Goal: Task Accomplishment & Management: Complete application form

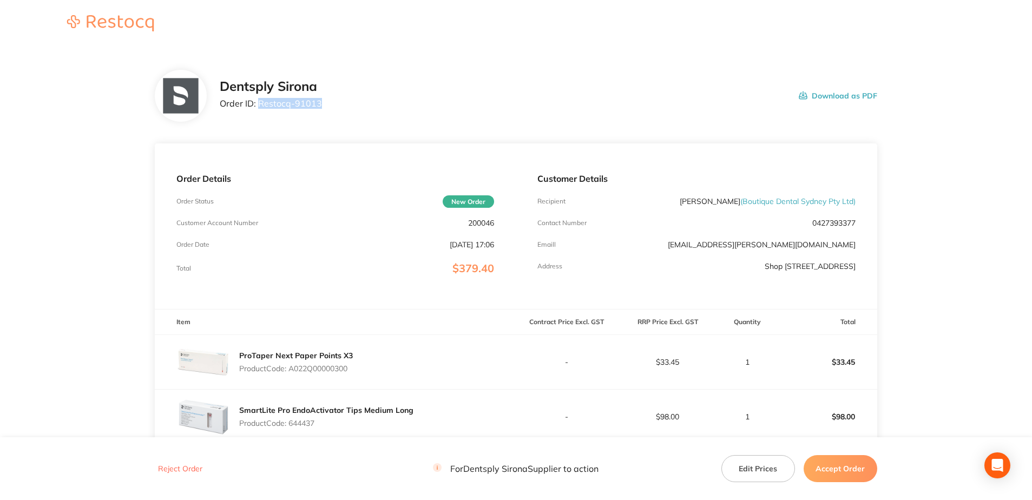
drag, startPoint x: 325, startPoint y: 105, endPoint x: 258, endPoint y: 106, distance: 67.1
click at [258, 106] on div "Dentsply Sirona Order ID: Restocq- 91013 Download as PDF" at bounding box center [548, 96] width 657 height 34
copy p "Restocq- 91013"
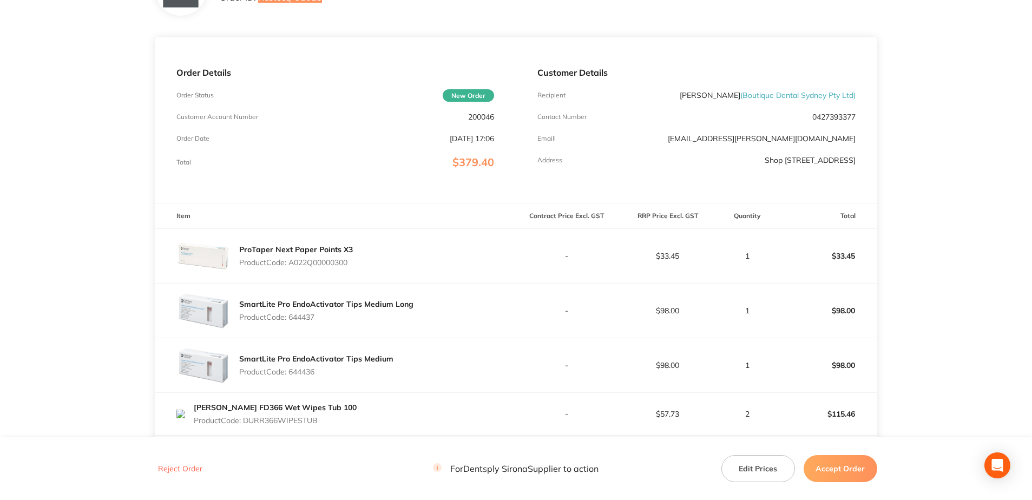
scroll to position [108, 0]
drag, startPoint x: 354, startPoint y: 264, endPoint x: 291, endPoint y: 260, distance: 63.4
click at [291, 260] on div "ProTaper Next Paper Points X3 Product Code: A022Q00000300" at bounding box center [335, 254] width 361 height 54
copy p "A022Q00000300"
drag, startPoint x: 317, startPoint y: 315, endPoint x: 291, endPoint y: 316, distance: 26.0
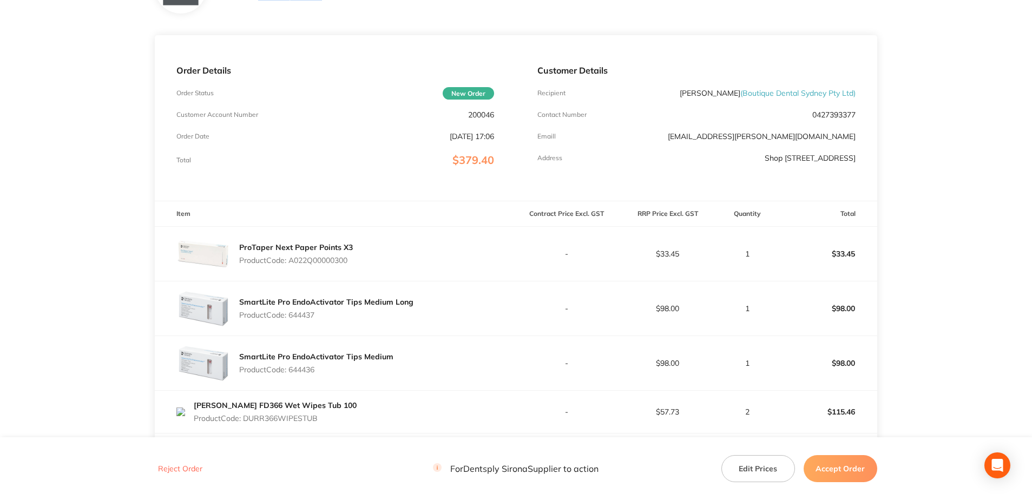
click at [291, 316] on p "Product Code: 644437" at bounding box center [326, 315] width 174 height 9
copy p "644437"
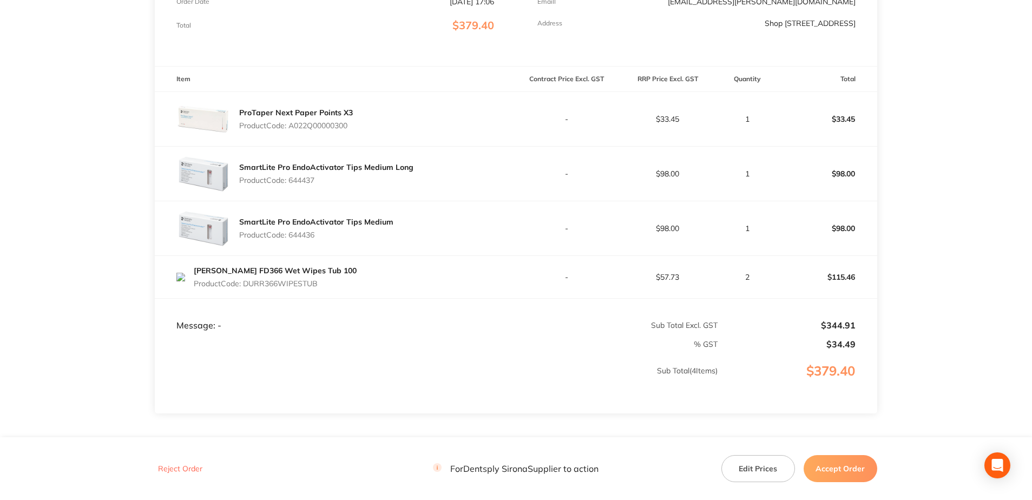
scroll to position [271, 0]
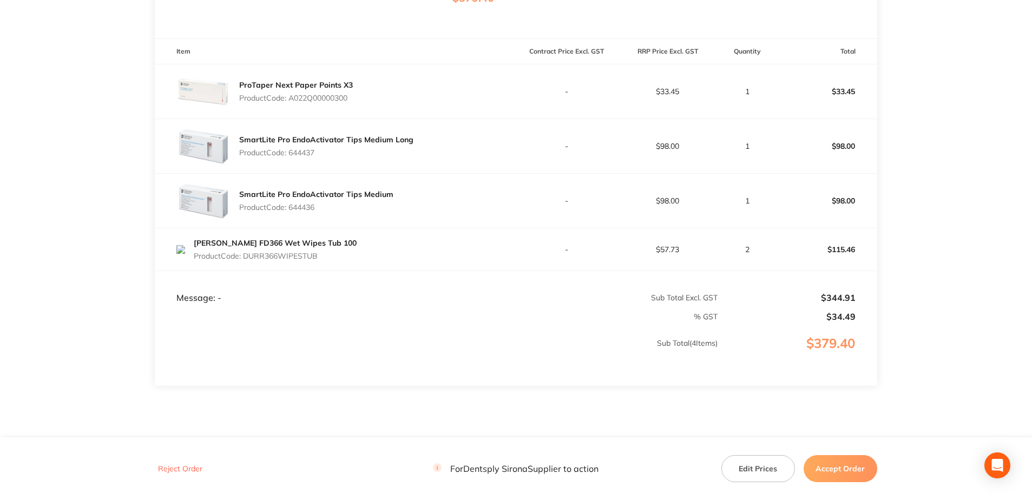
drag, startPoint x: 324, startPoint y: 258, endPoint x: 244, endPoint y: 258, distance: 80.1
click at [244, 258] on div "[PERSON_NAME] FD366 Wet Wipes Tub 100 Product Code: DURR366WIPESTUB" at bounding box center [335, 249] width 361 height 30
copy p "DURR366WIPESTUB"
click at [846, 458] on button "Accept Order" at bounding box center [841, 468] width 74 height 27
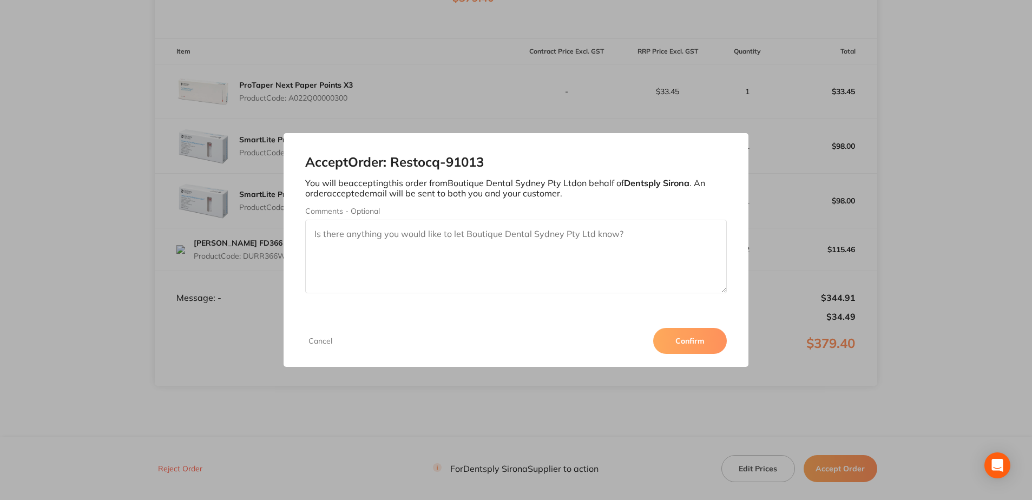
click at [695, 344] on button "Confirm" at bounding box center [690, 341] width 74 height 26
